Goal: Task Accomplishment & Management: Manage account settings

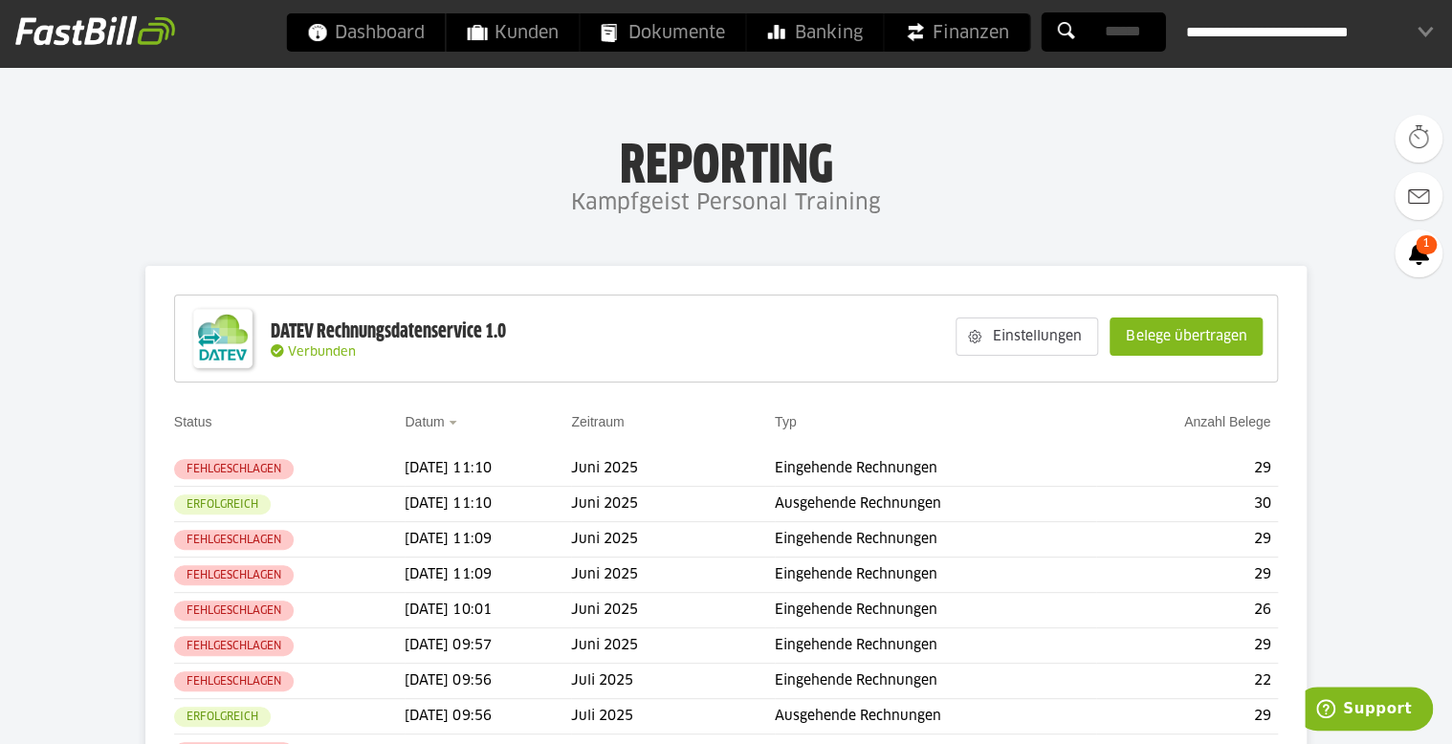
click at [1427, 30] on div "**********" at bounding box center [1309, 32] width 247 height 38
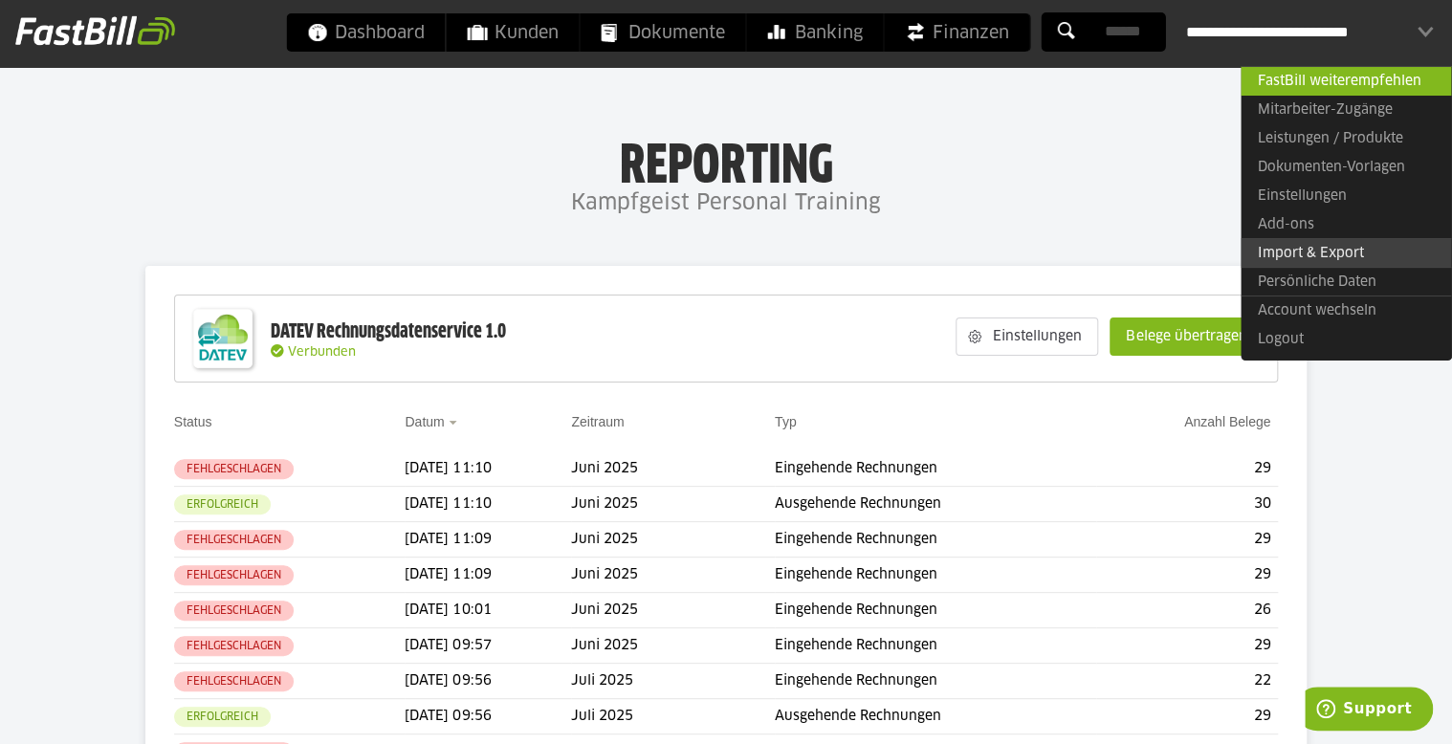
click at [1296, 253] on link "Import & Export" at bounding box center [1346, 253] width 210 height 30
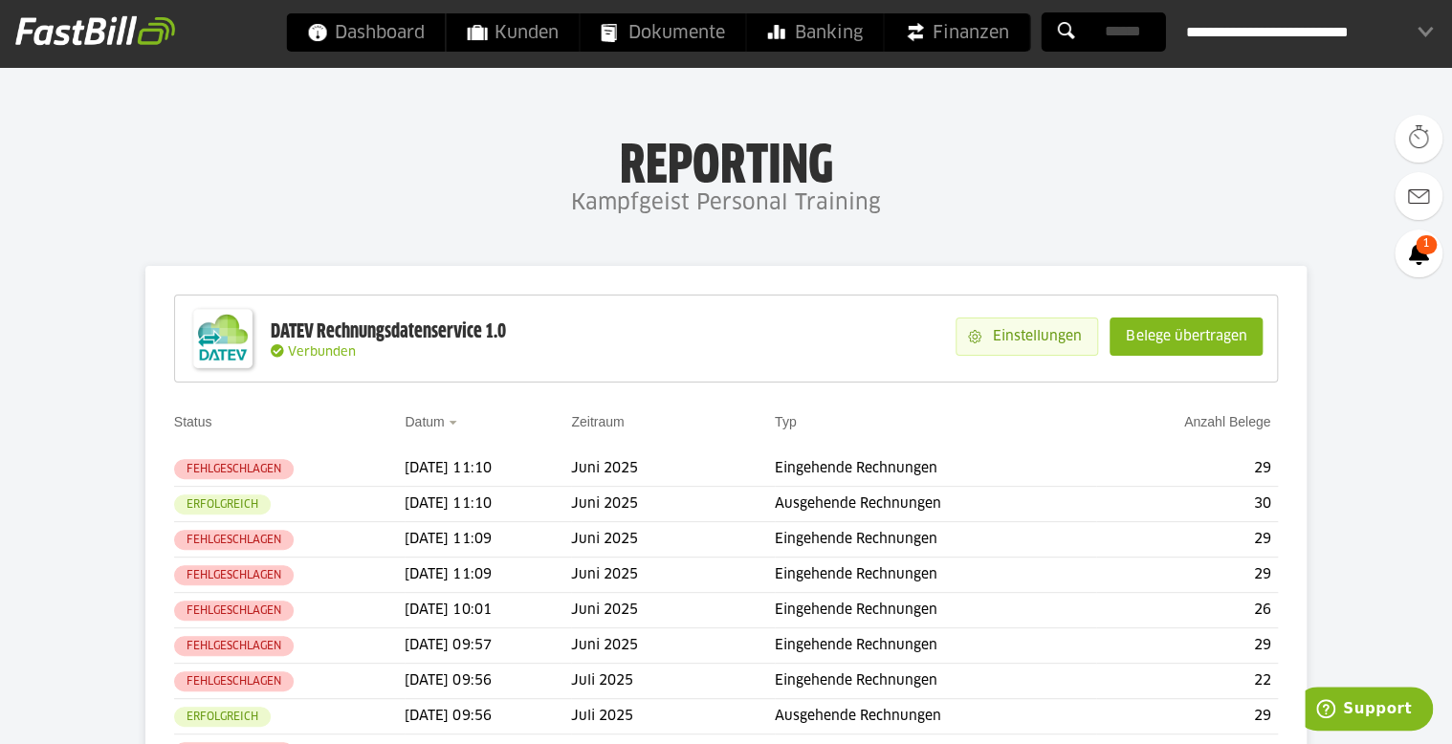
click at [1004, 334] on slot "Einstellungen" at bounding box center [1039, 337] width 116 height 36
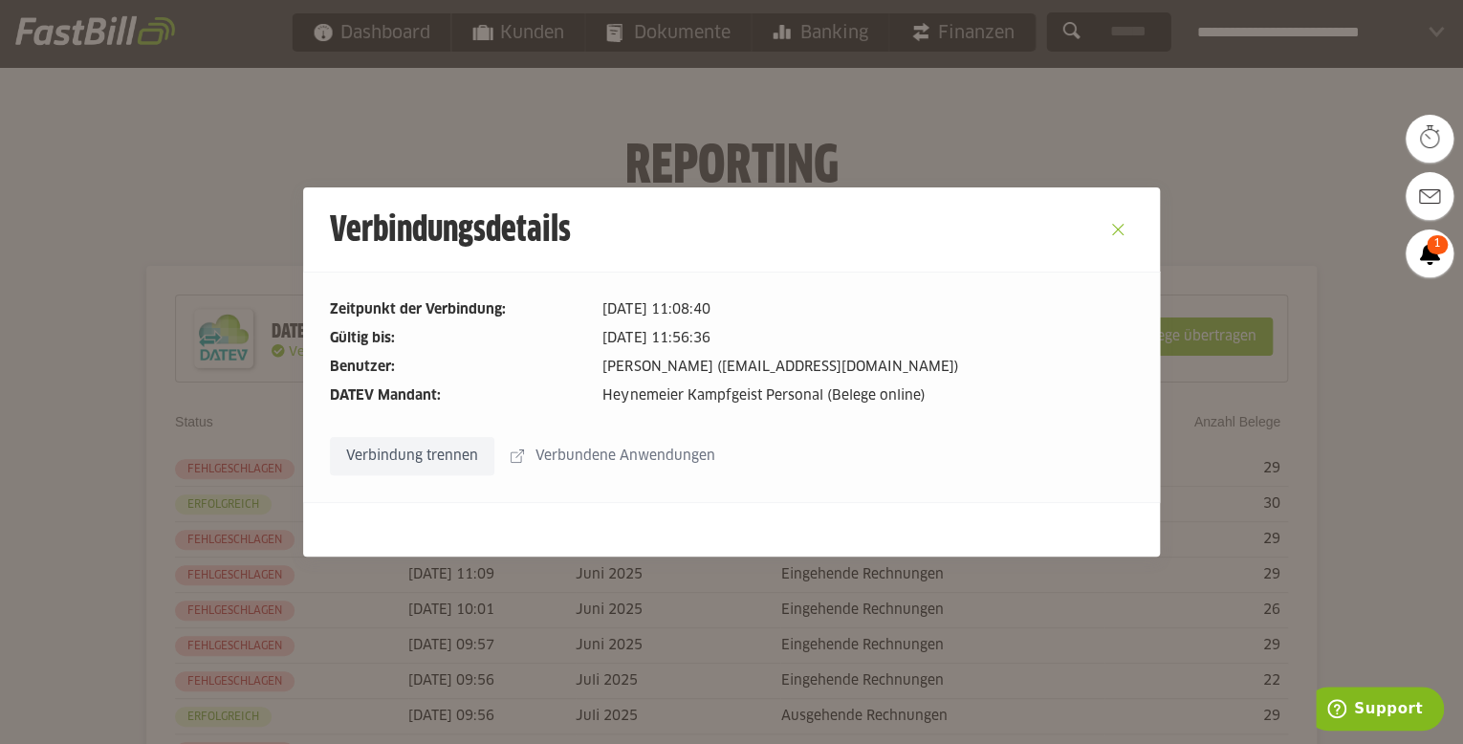
click at [1116, 230] on button "Close" at bounding box center [1118, 229] width 31 height 31
